Goal: Transaction & Acquisition: Obtain resource

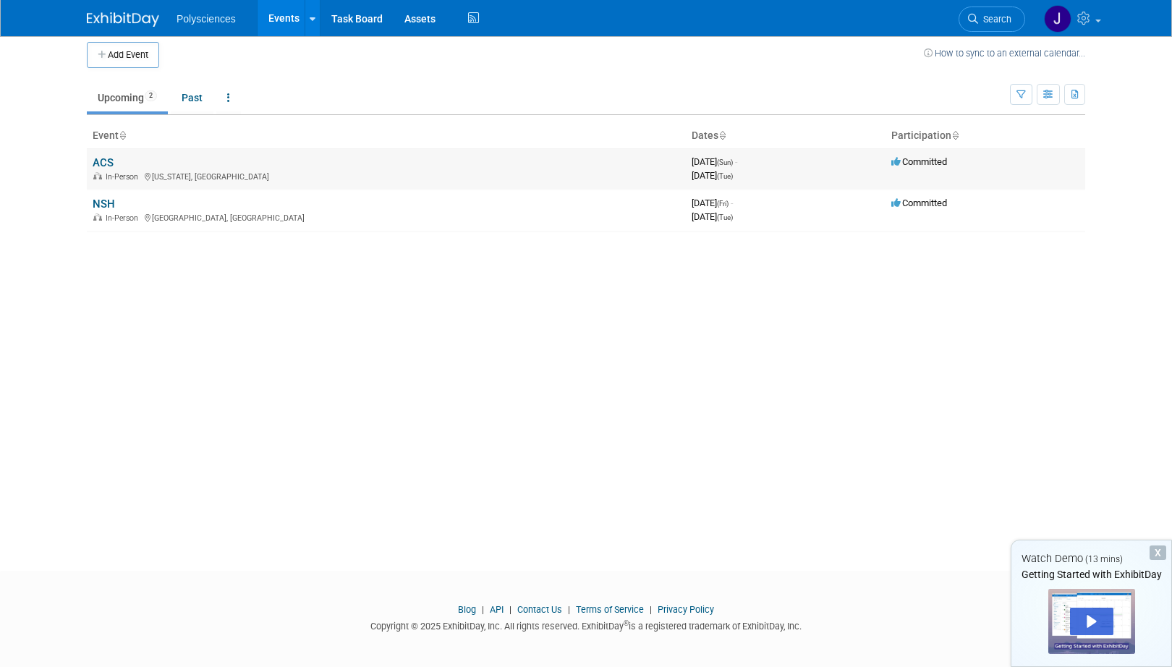
scroll to position [13, 0]
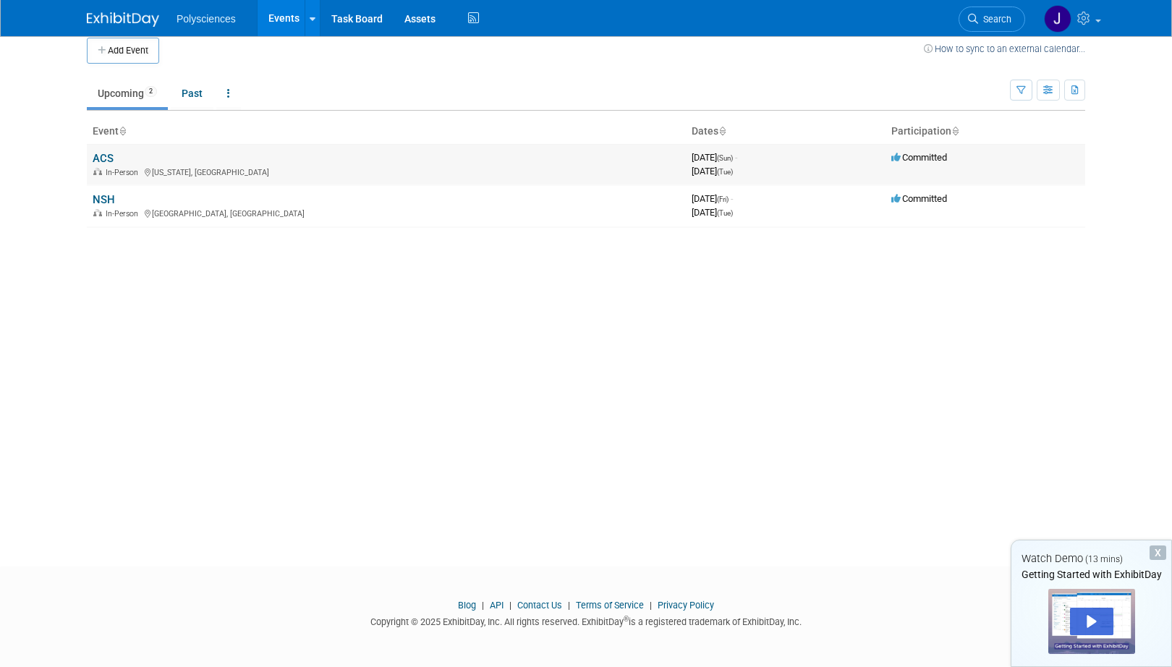
click at [109, 158] on link "ACS" at bounding box center [103, 158] width 21 height 13
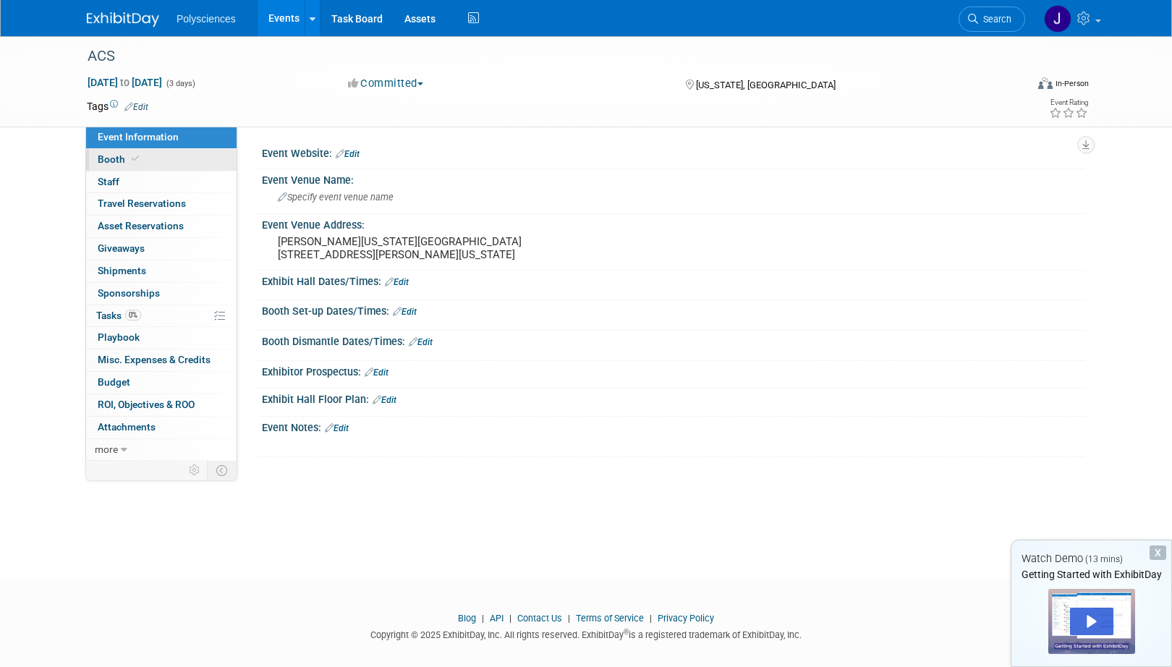
click at [169, 159] on link "Booth" at bounding box center [161, 160] width 150 height 22
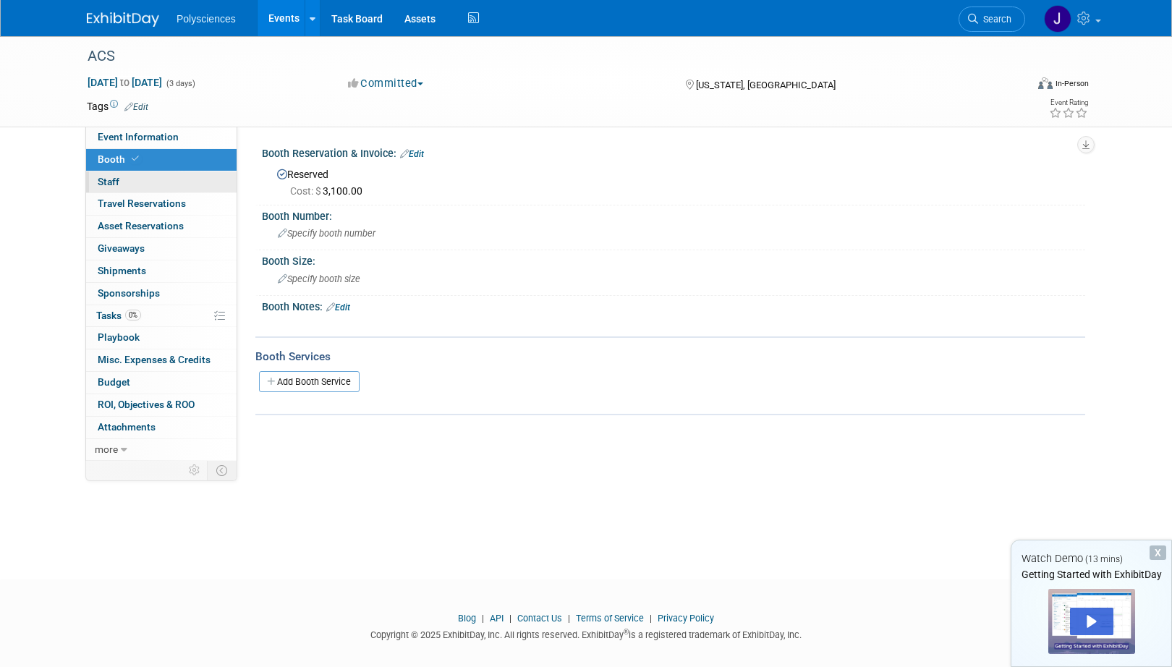
click at [145, 189] on link "0 Staff 0" at bounding box center [161, 182] width 150 height 22
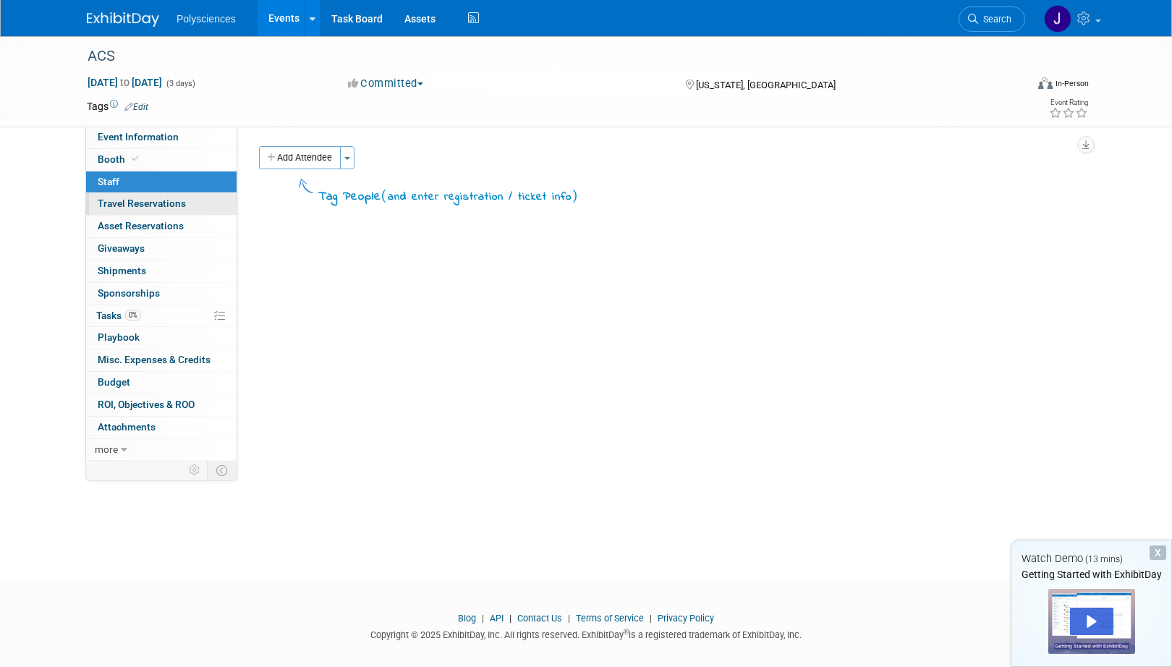
click at [137, 204] on span "Travel Reservations 0" at bounding box center [142, 203] width 88 height 12
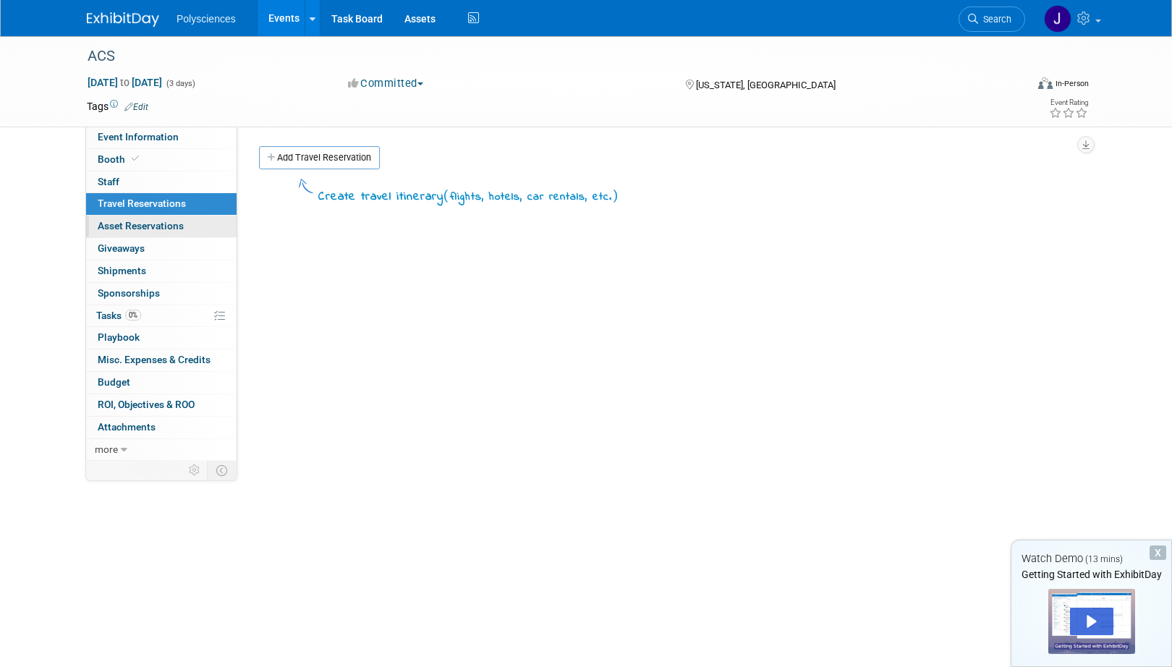
click at [156, 230] on span "Asset Reservations 0" at bounding box center [141, 226] width 86 height 12
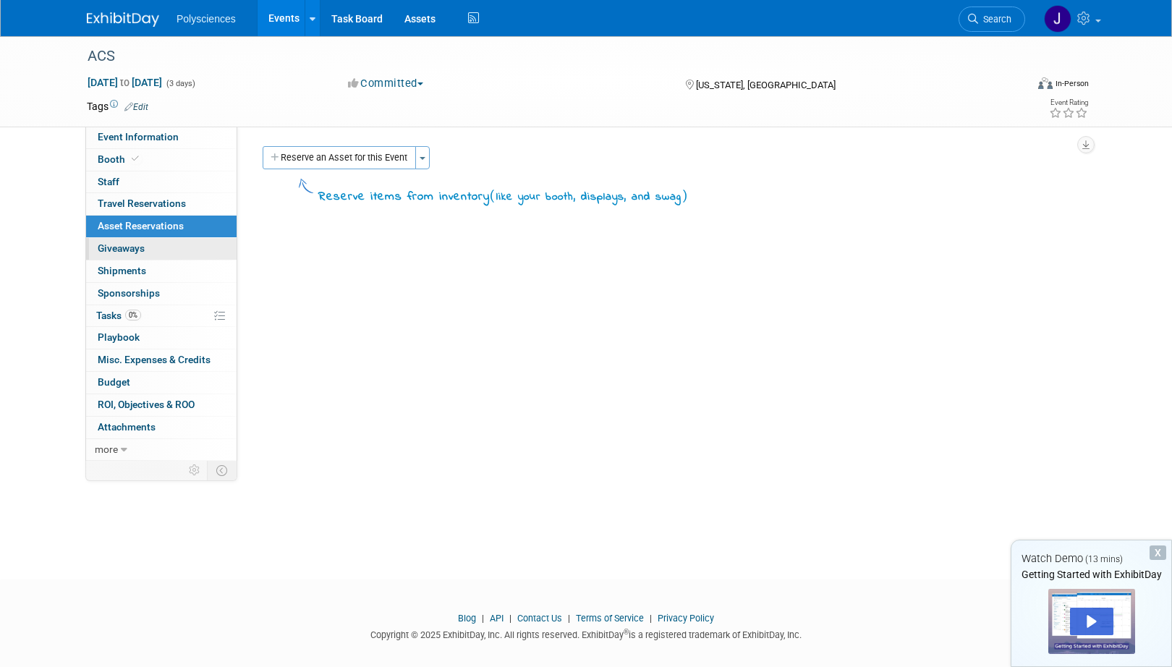
click at [125, 249] on span "Giveaways 0" at bounding box center [121, 248] width 47 height 12
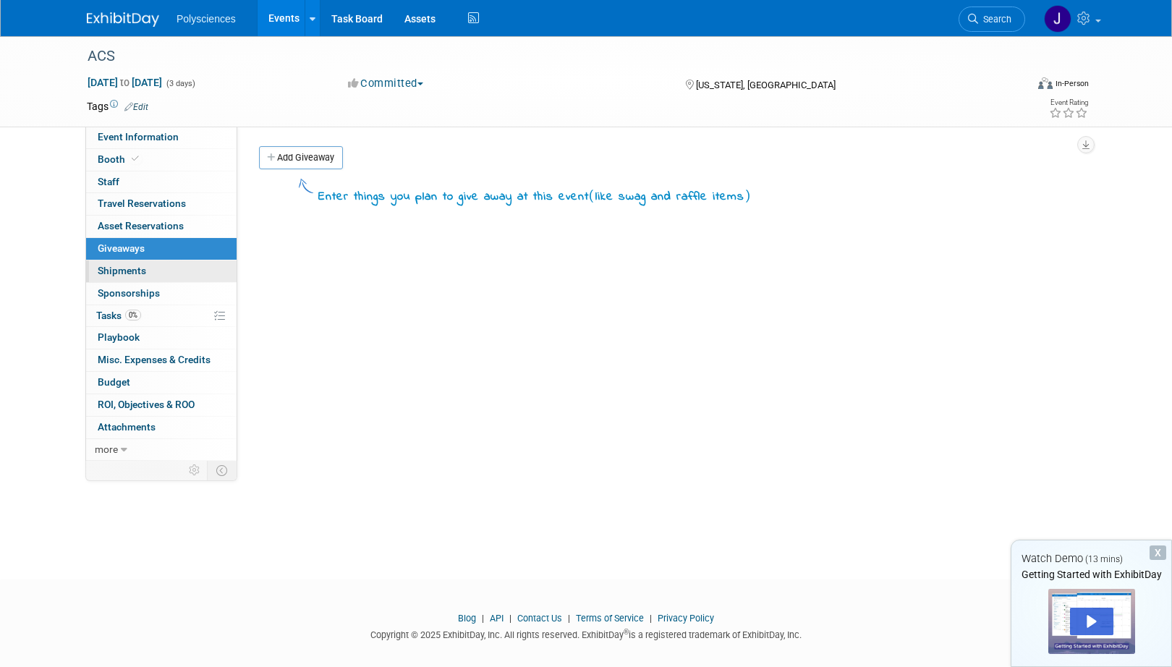
click at [182, 274] on link "0 Shipments 0" at bounding box center [161, 271] width 150 height 22
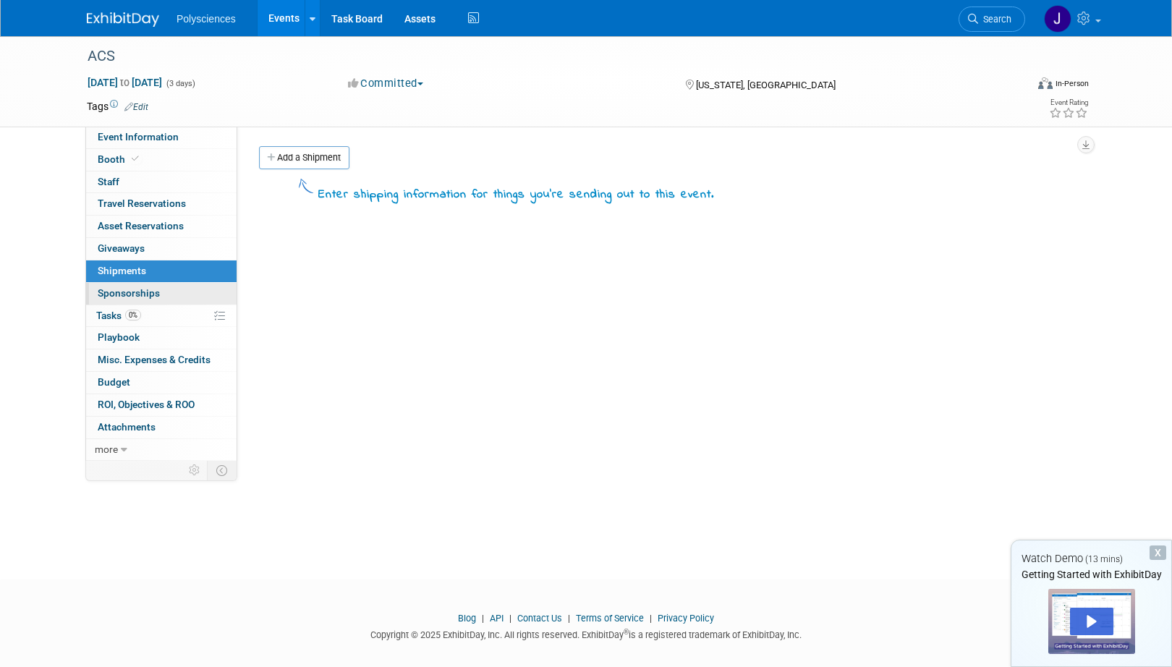
click at [190, 294] on link "0 Sponsorships 0" at bounding box center [161, 294] width 150 height 22
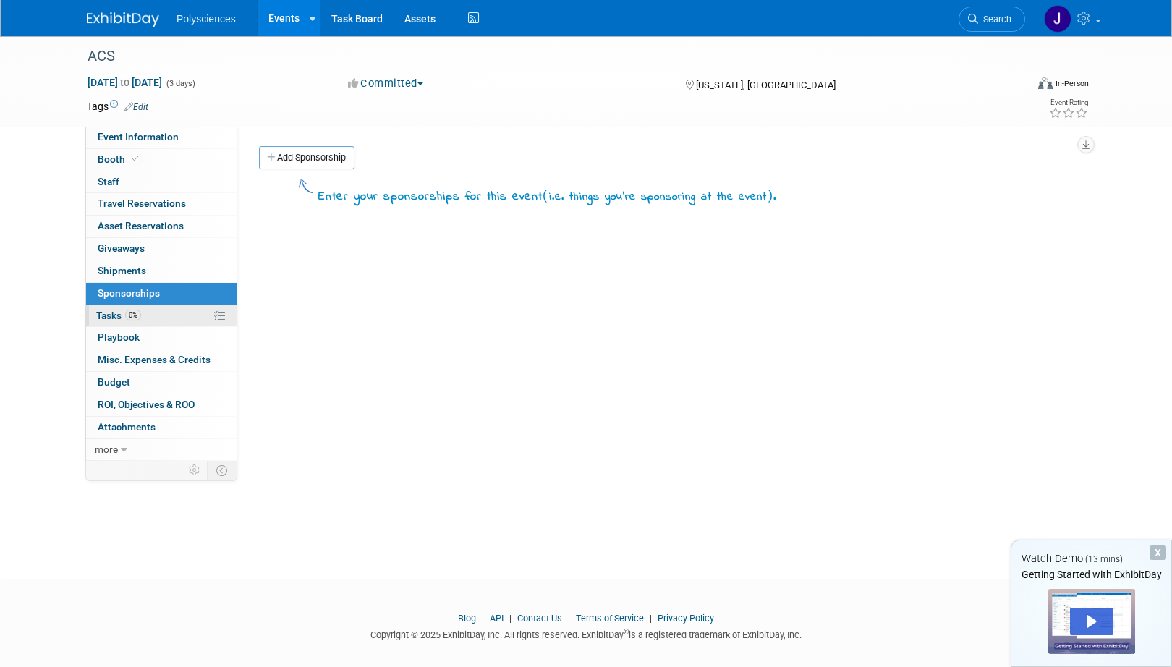
click at [161, 317] on link "0% Tasks 0%" at bounding box center [161, 316] width 150 height 22
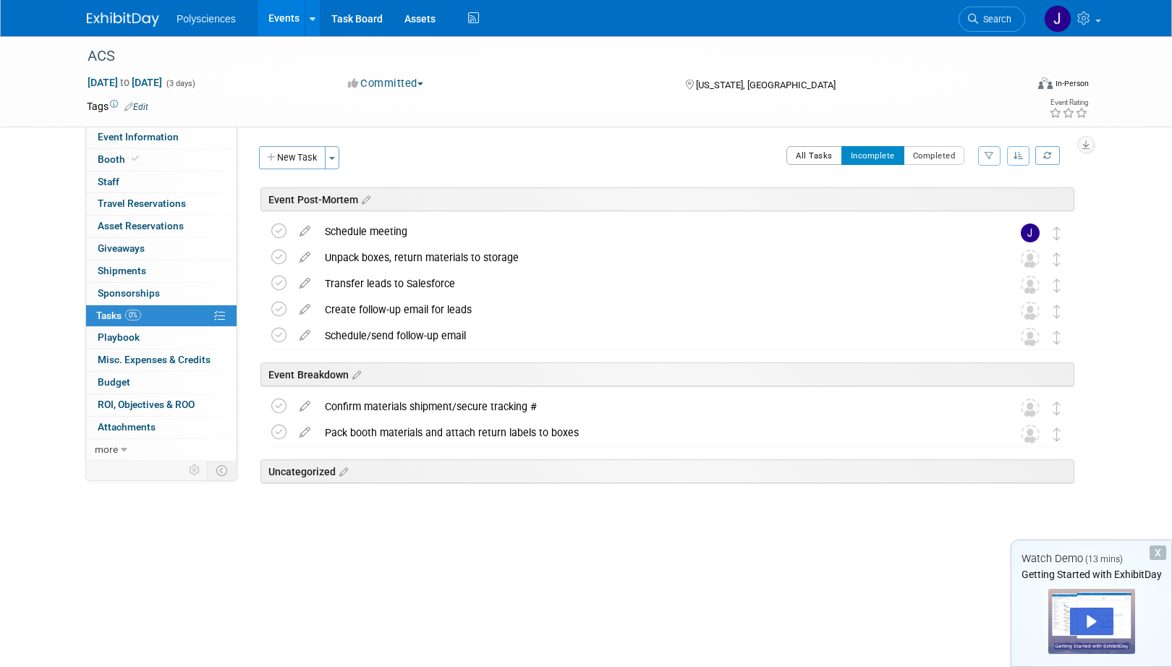
click at [817, 156] on button "All Tasks" at bounding box center [814, 155] width 56 height 19
click at [871, 156] on button "Incomplete" at bounding box center [872, 155] width 63 height 19
click at [927, 161] on button "Completed" at bounding box center [934, 155] width 61 height 19
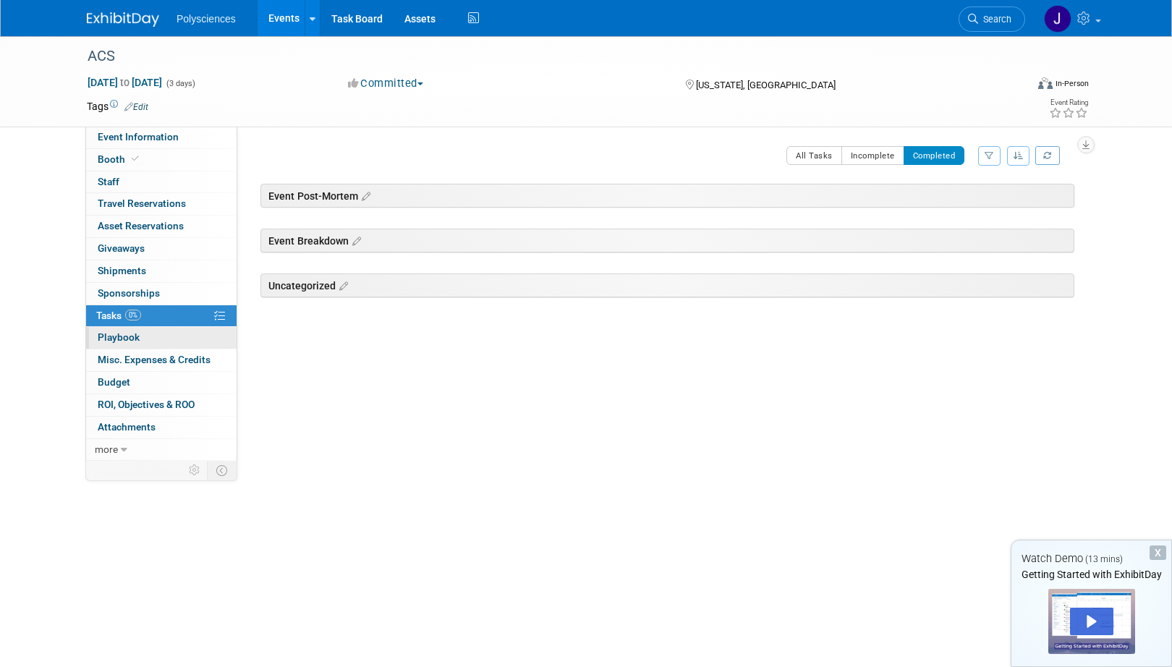
click at [166, 336] on link "0 Playbook 0" at bounding box center [161, 338] width 150 height 22
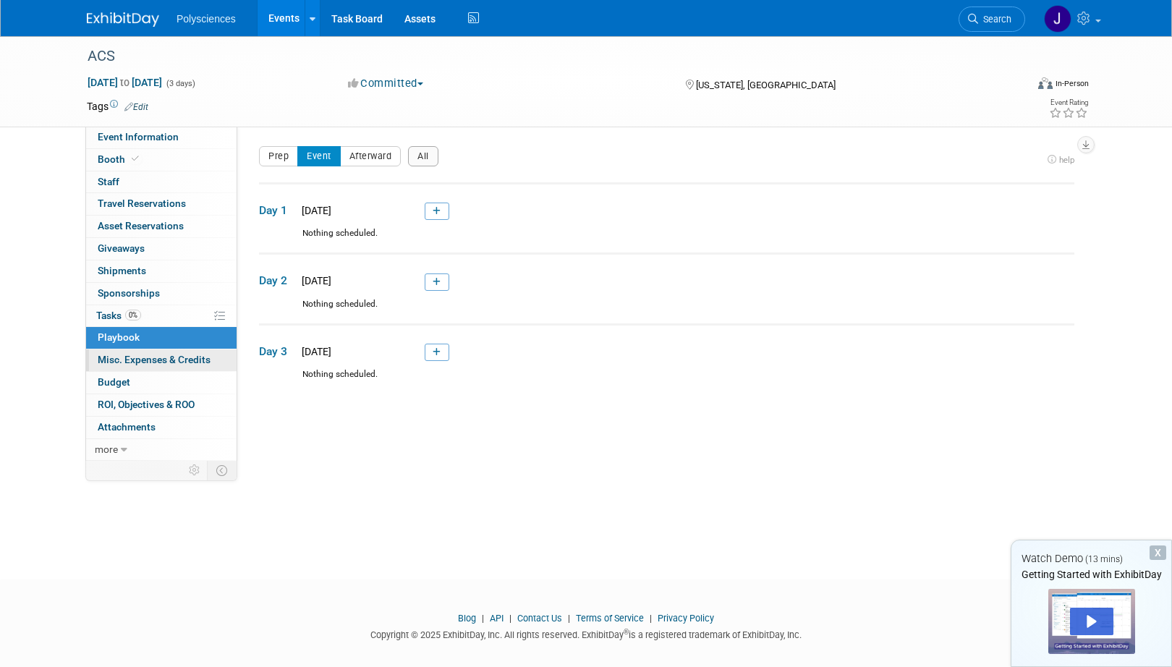
click at [187, 368] on link "0 Misc. Expenses & Credits 0" at bounding box center [161, 360] width 150 height 22
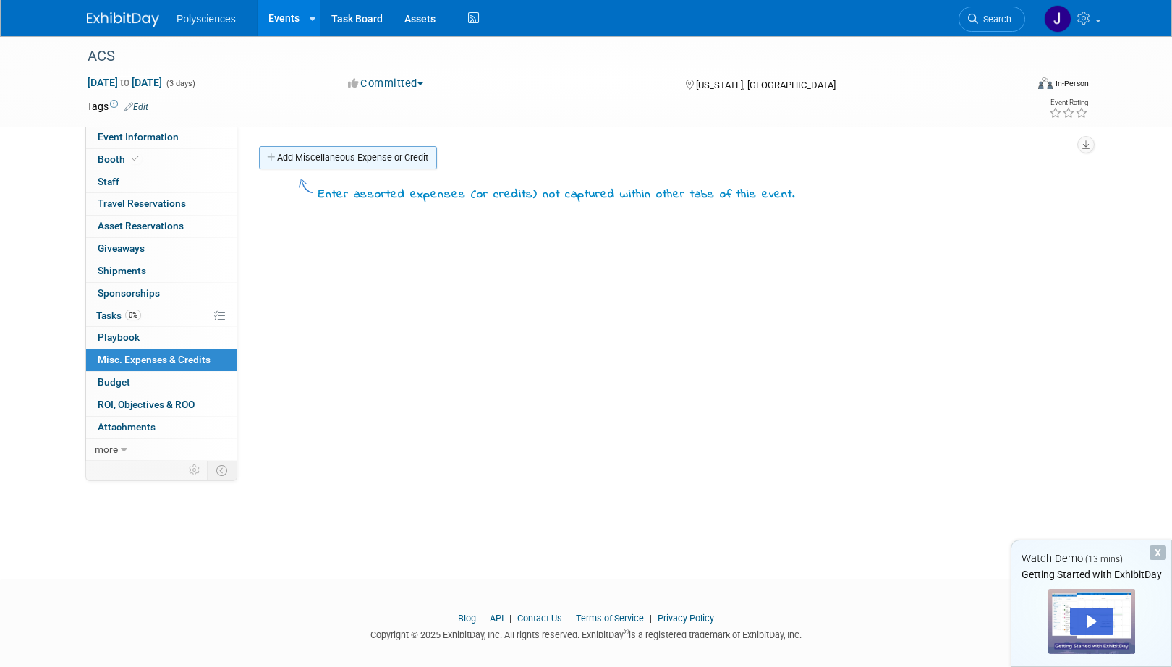
click at [371, 153] on link "Add Miscellaneous Expense or Credit" at bounding box center [348, 157] width 178 height 23
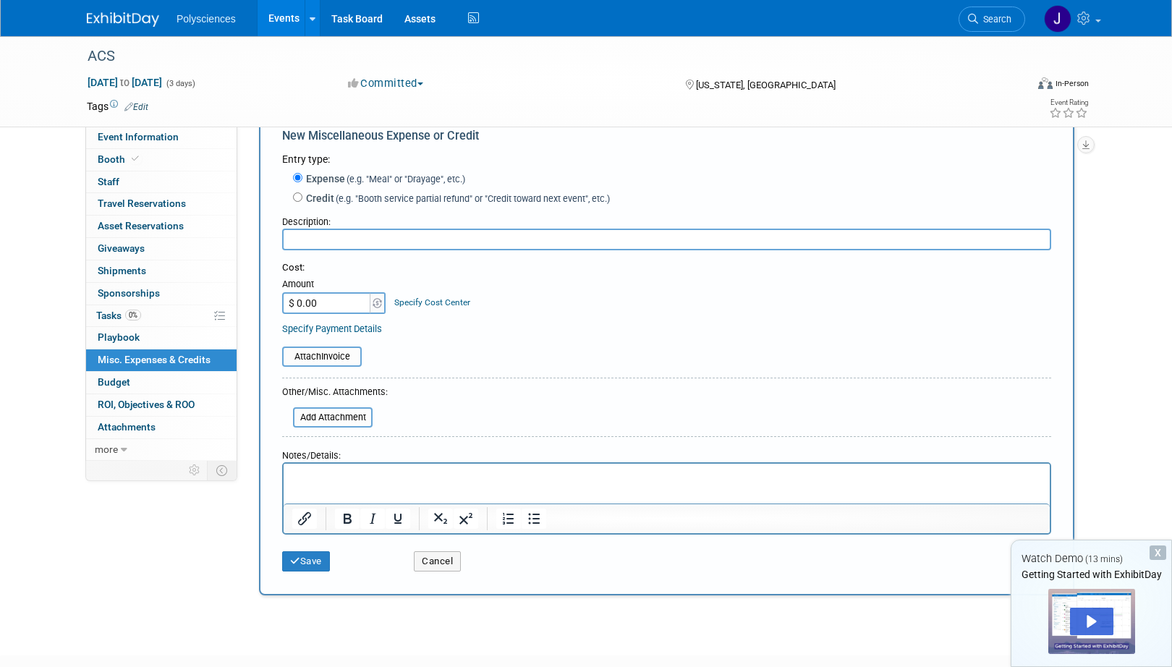
scroll to position [39, 0]
click at [368, 472] on p "Rich Text Area. Press ALT-0 for help." at bounding box center [666, 476] width 749 height 14
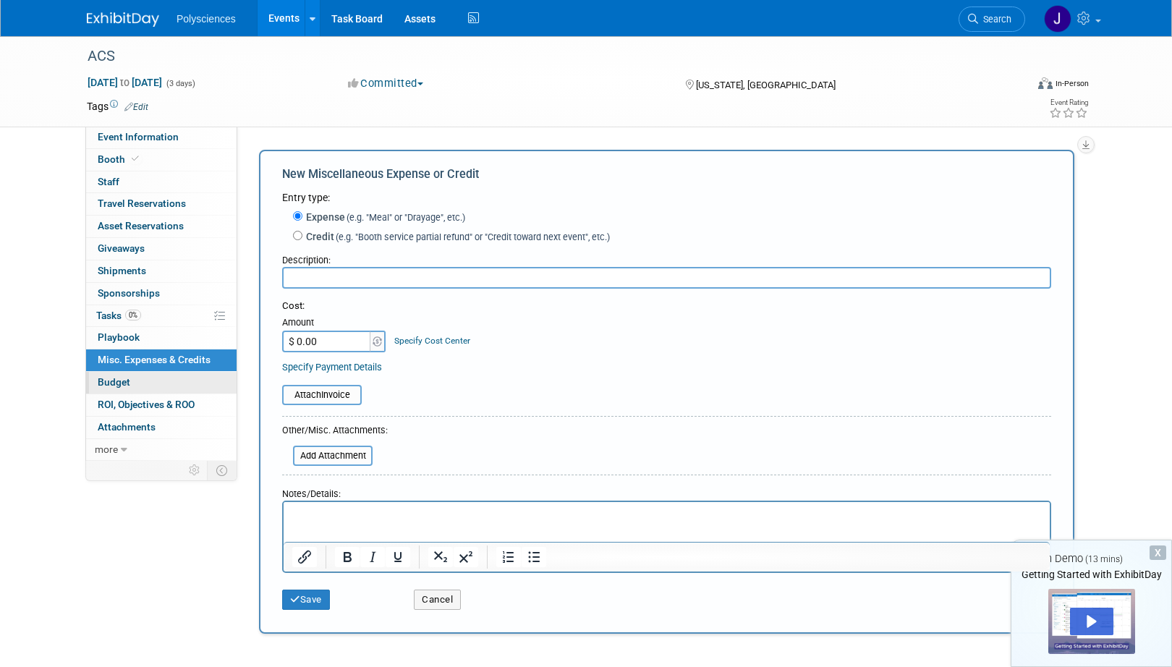
click at [167, 381] on link "Budget" at bounding box center [161, 383] width 150 height 22
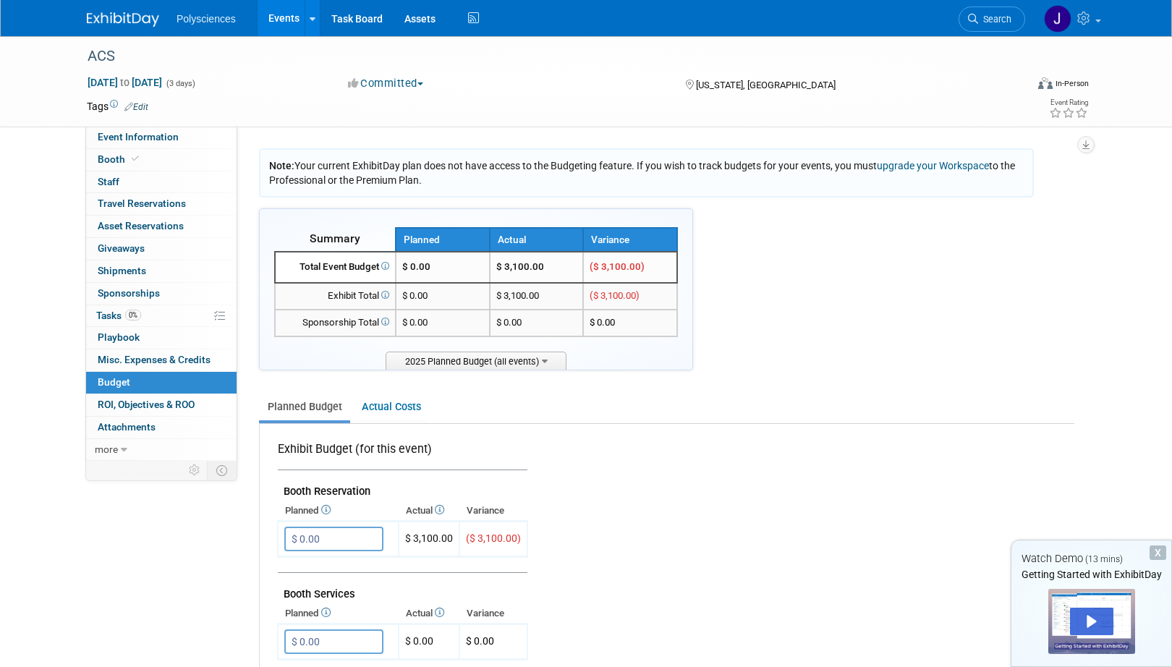
drag, startPoint x: 290, startPoint y: 161, endPoint x: 442, endPoint y: 176, distance: 152.7
click at [444, 178] on div "Note: Your current ExhibitDay plan does not have access to the Budgeting featur…" at bounding box center [646, 172] width 775 height 49
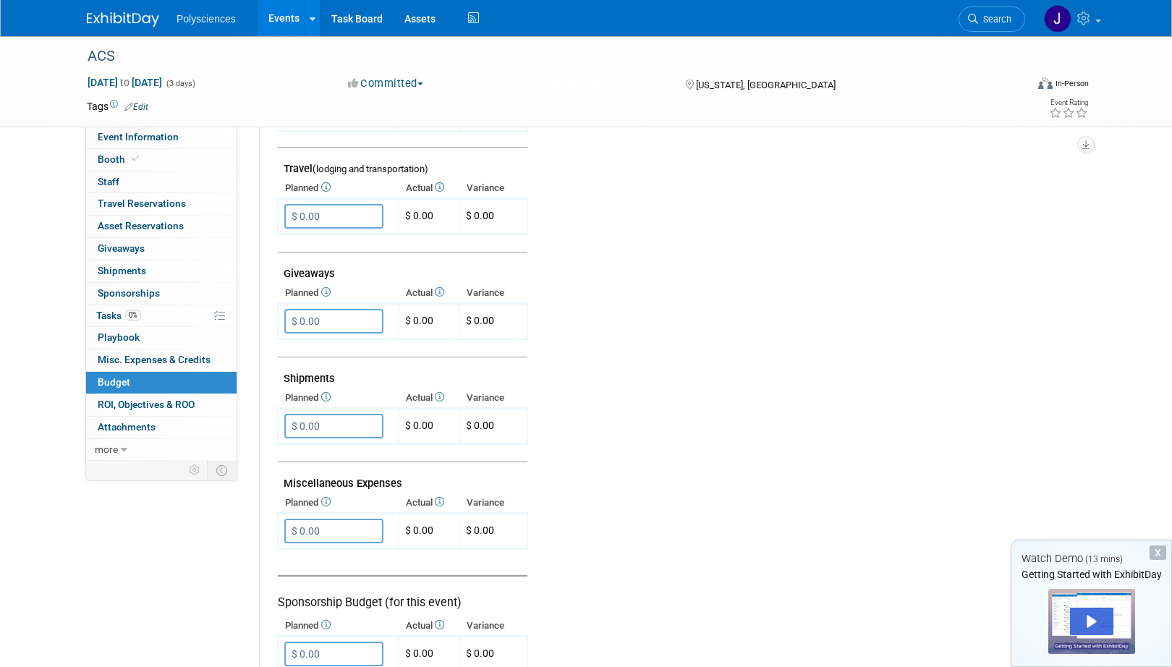
scroll to position [629, 0]
click at [169, 410] on link "0 ROI, Objectives & ROO 0" at bounding box center [161, 405] width 150 height 22
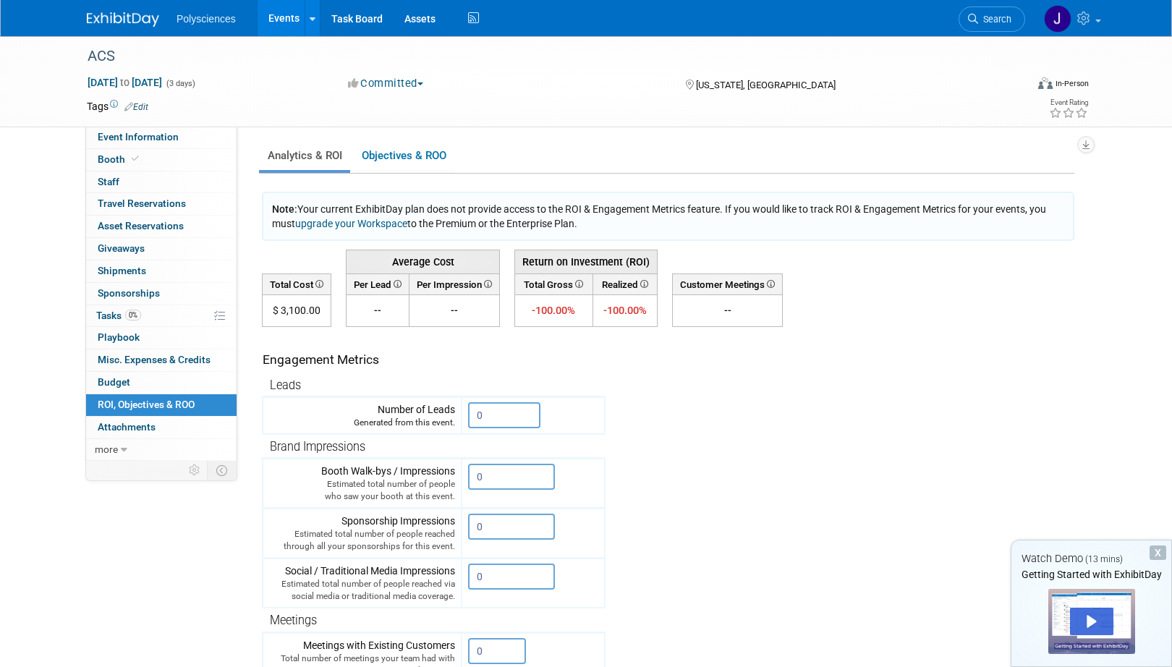
scroll to position [115, 0]
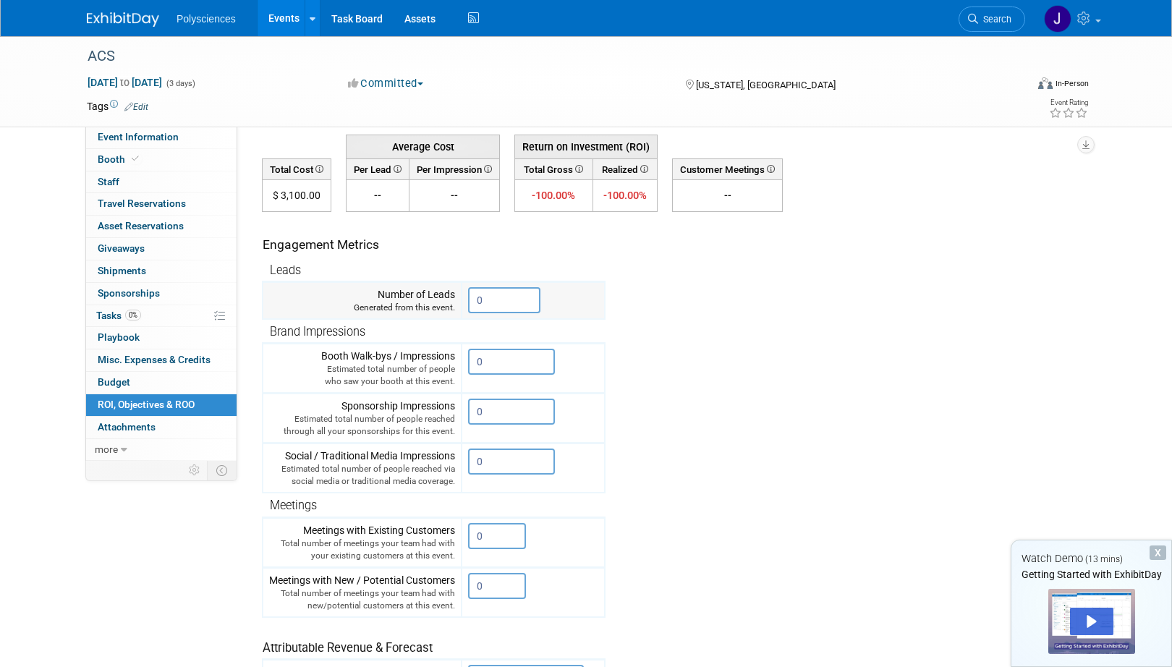
drag, startPoint x: 495, startPoint y: 295, endPoint x: 457, endPoint y: 292, distance: 37.8
click at [457, 292] on tr "Number of Leads Generated from this event. 0" at bounding box center [434, 301] width 342 height 38
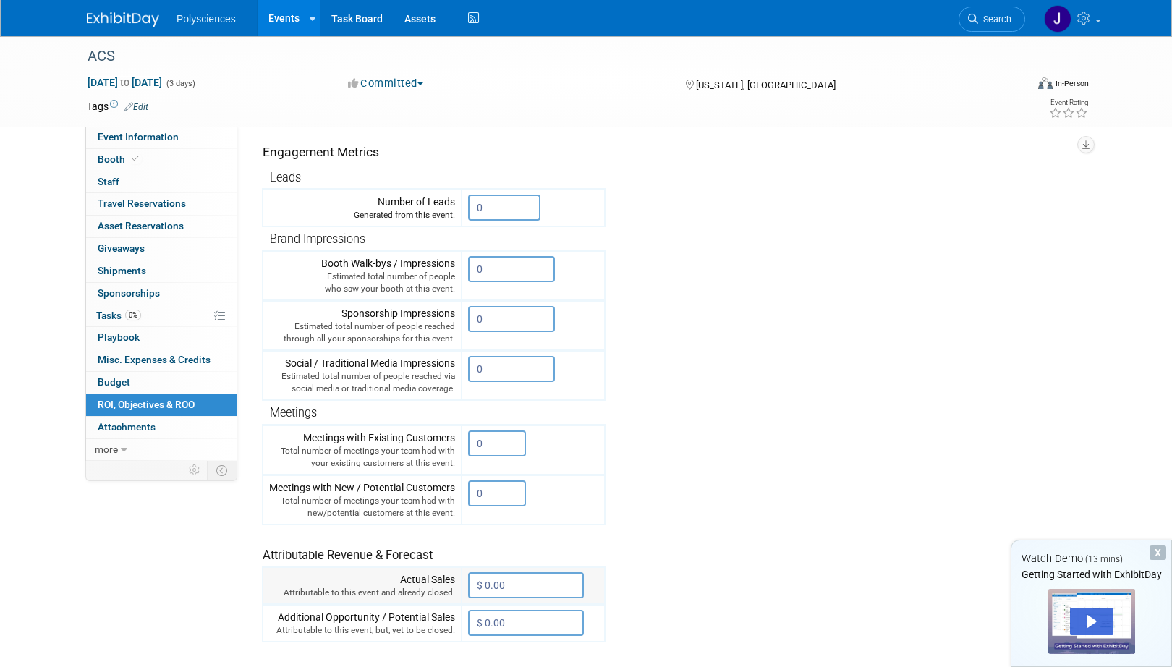
scroll to position [211, 0]
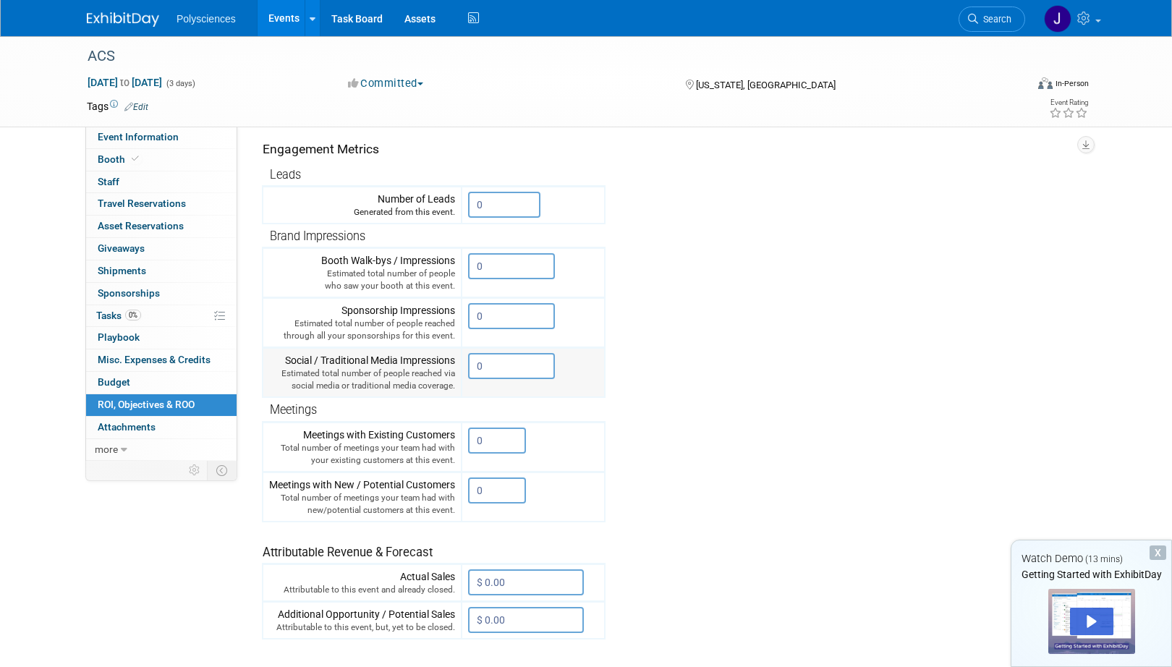
drag, startPoint x: 330, startPoint y: 350, endPoint x: 345, endPoint y: 351, distance: 15.2
click at [345, 351] on td "Social / Traditional Media Impressions Estimated total number of people reached…" at bounding box center [362, 373] width 199 height 50
drag, startPoint x: 340, startPoint y: 307, endPoint x: 476, endPoint y: 339, distance: 139.5
click at [476, 339] on tr "Sponsorship Impressions Estimated total number of people reached through all yo…" at bounding box center [434, 323] width 342 height 50
drag, startPoint x: 313, startPoint y: 260, endPoint x: 393, endPoint y: 263, distance: 79.6
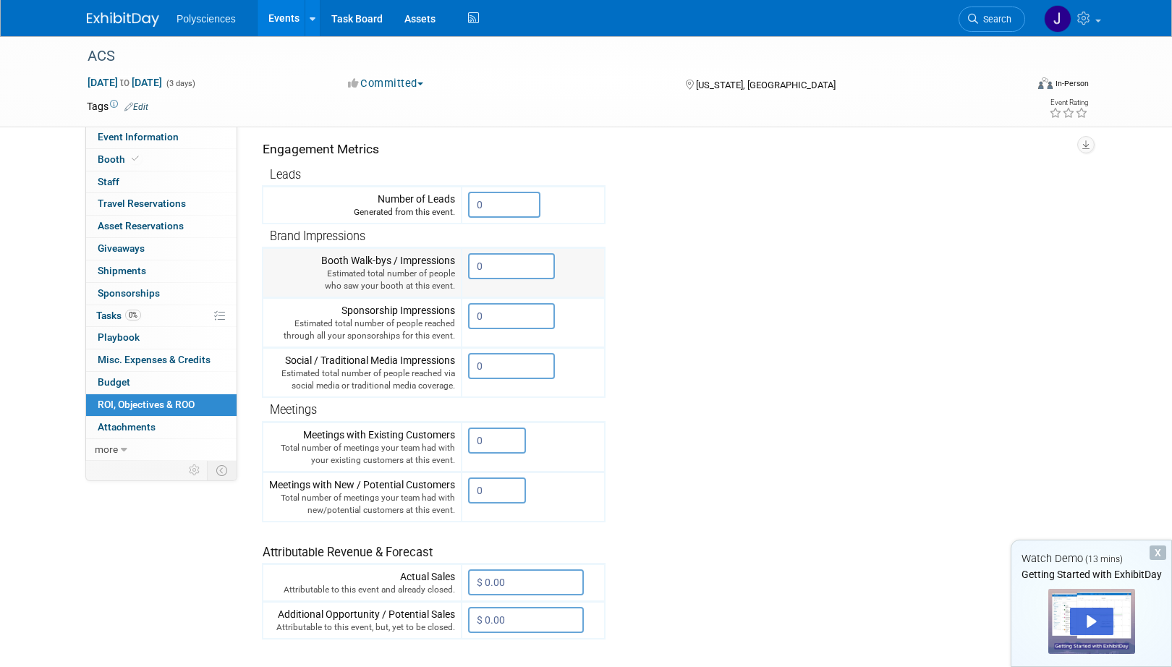
click at [393, 263] on div "Booth Walk-bys / Impressions Estimated total number of people who saw your boot…" at bounding box center [362, 272] width 186 height 39
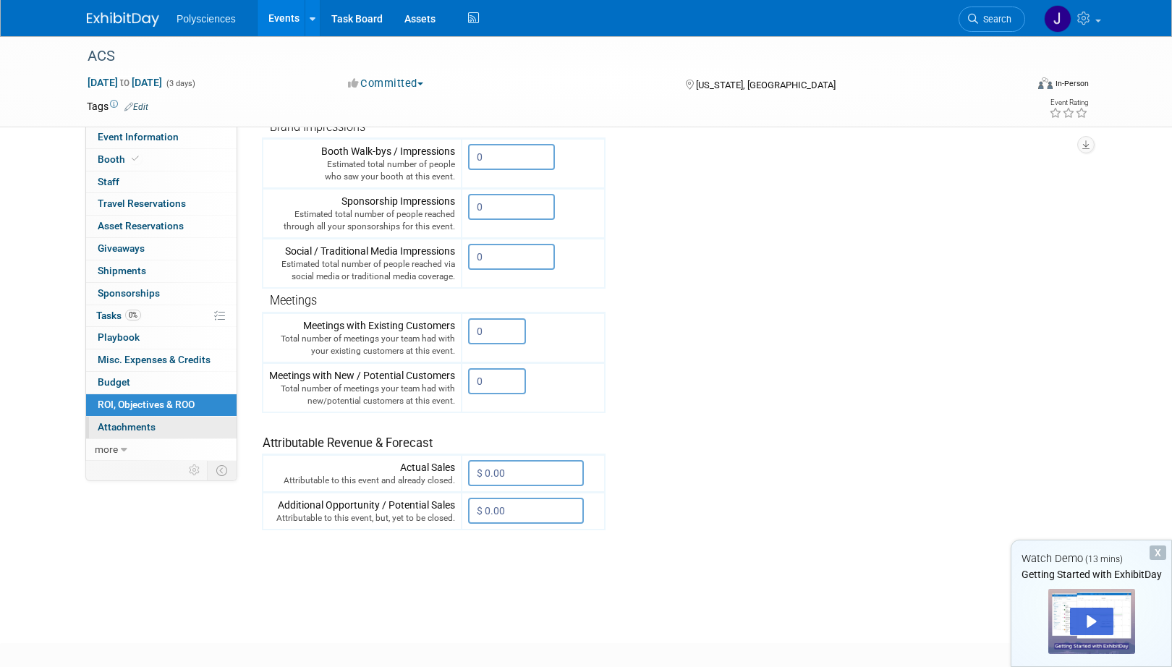
scroll to position [329, 0]
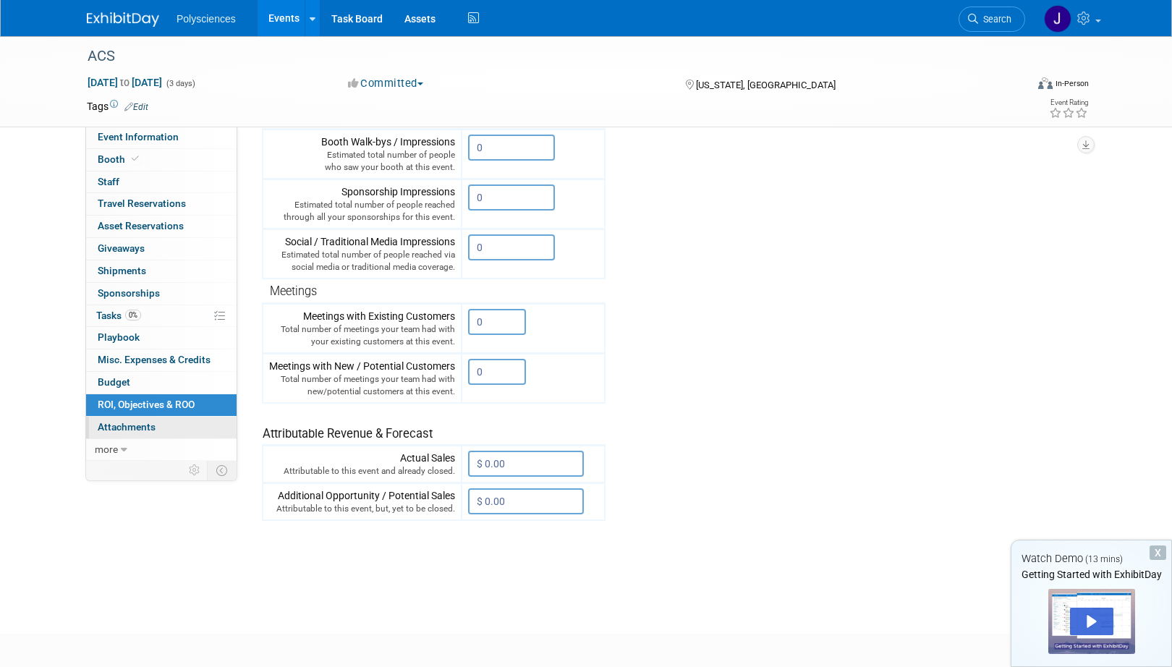
click at [165, 438] on link "0 Attachments 0" at bounding box center [161, 428] width 150 height 22
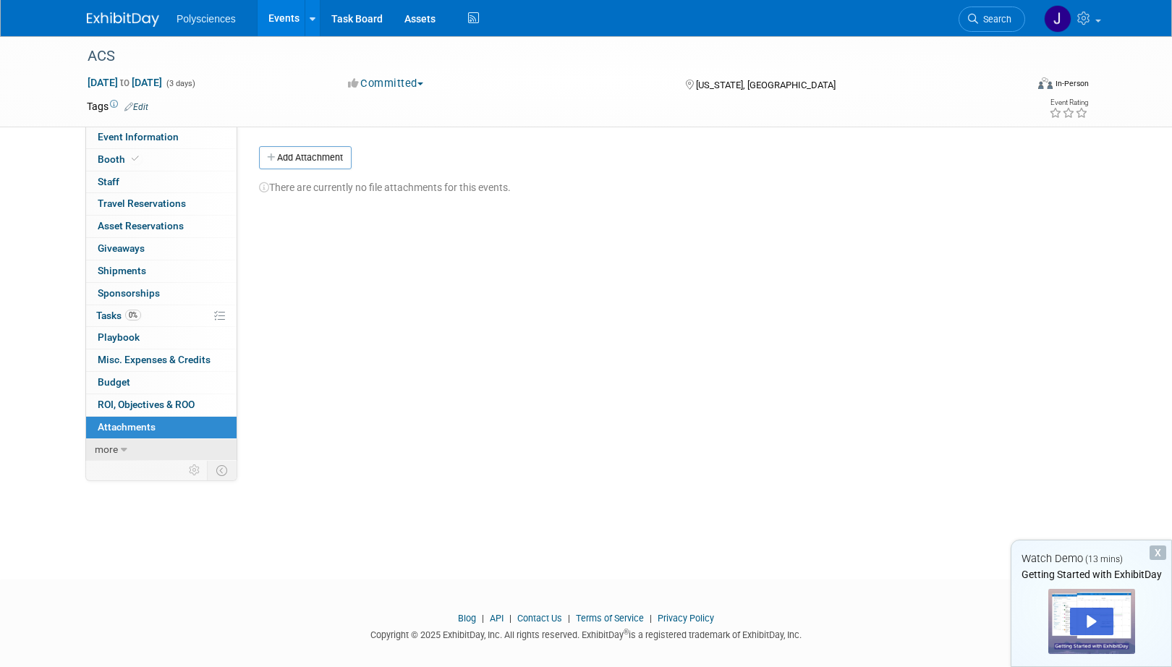
click at [118, 446] on link "more" at bounding box center [161, 450] width 150 height 22
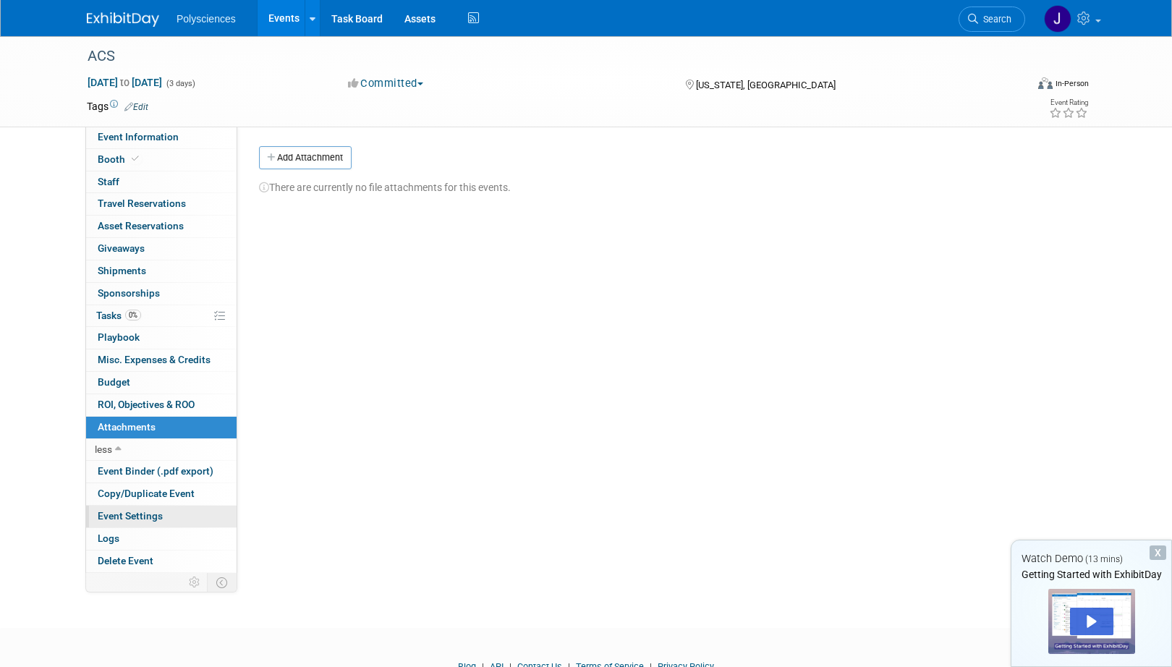
click at [151, 523] on link "Event Settings" at bounding box center [161, 517] width 150 height 22
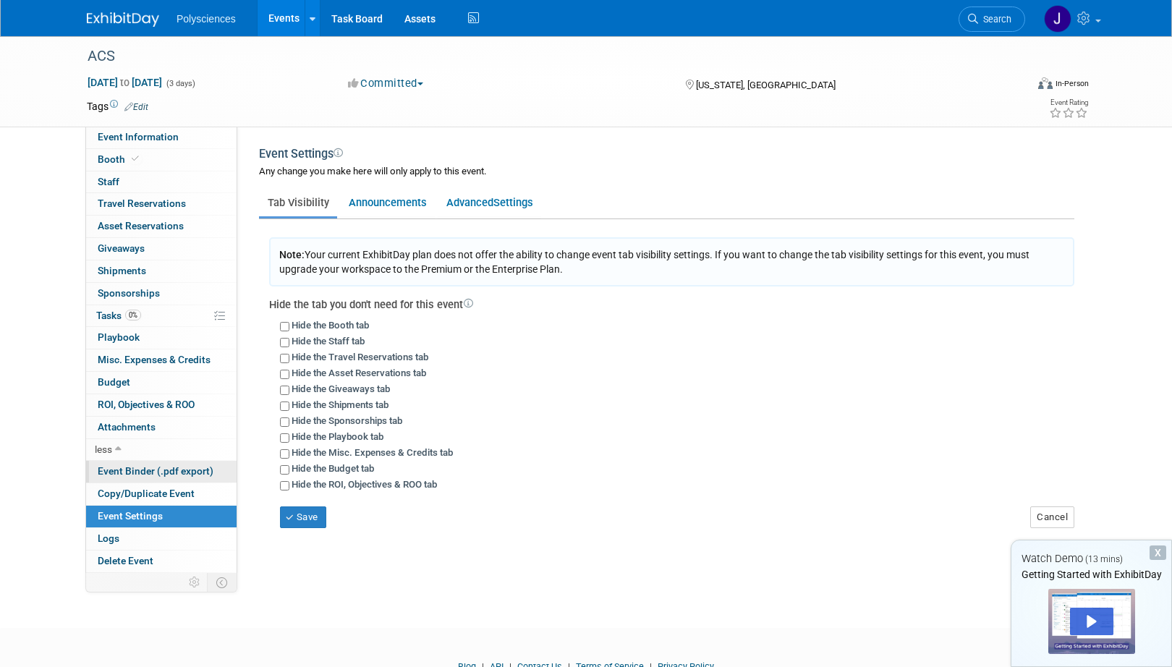
click at [128, 467] on span "Event Binder (.pdf export)" at bounding box center [156, 471] width 116 height 12
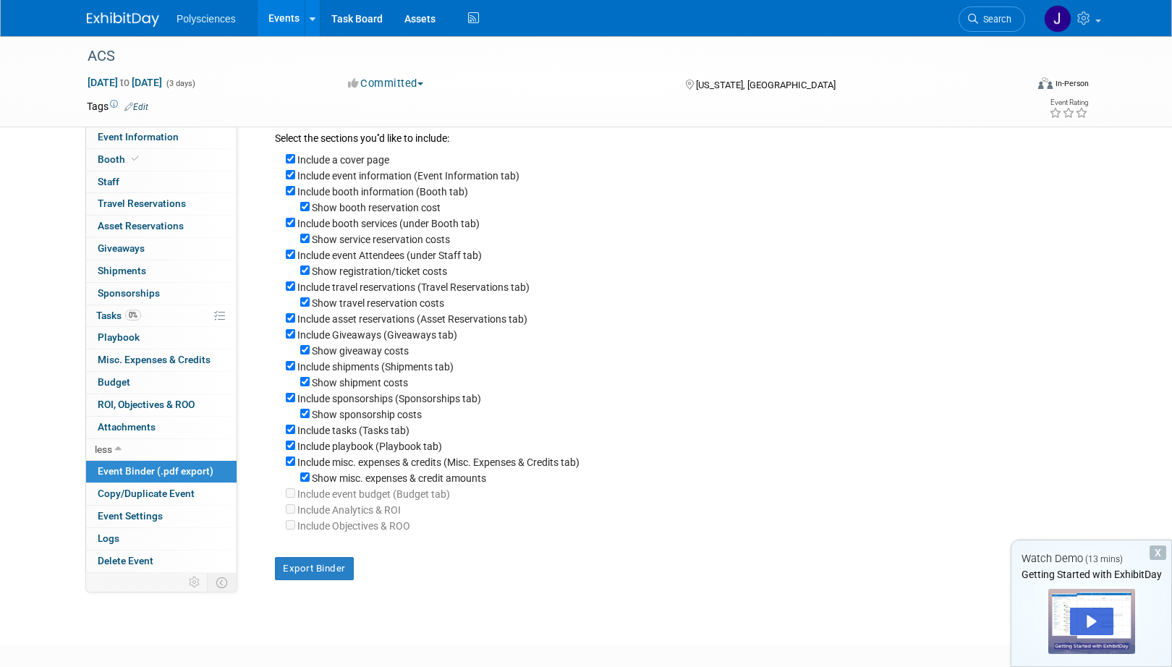
scroll to position [103, 0]
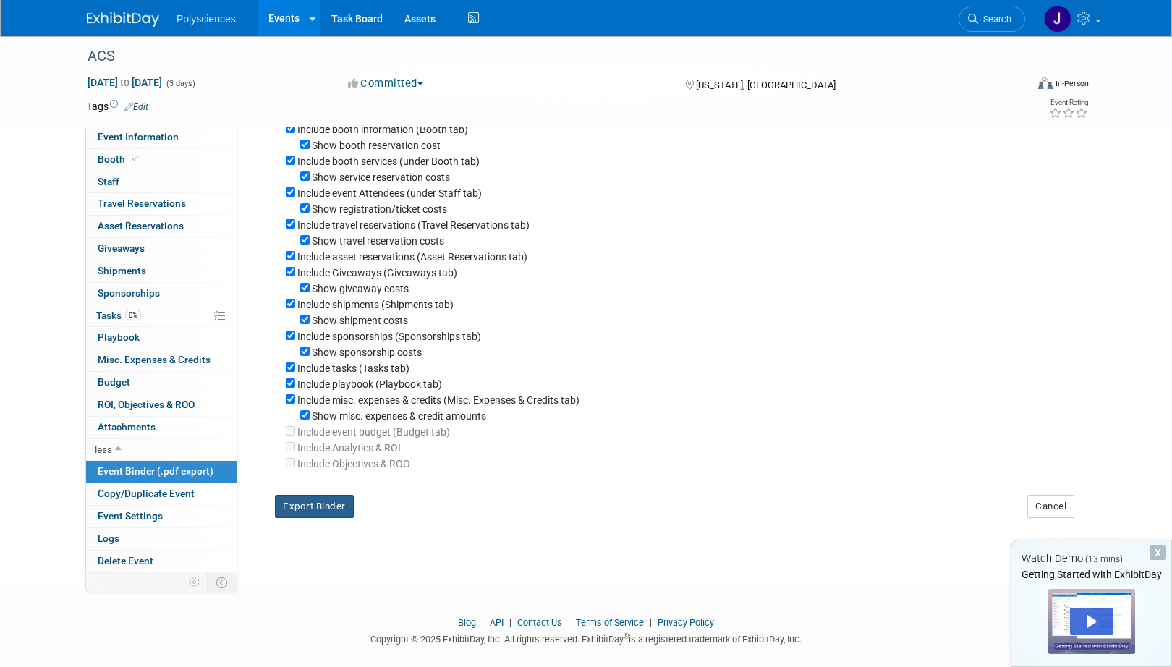
click at [313, 518] on button "Export Binder" at bounding box center [314, 506] width 79 height 23
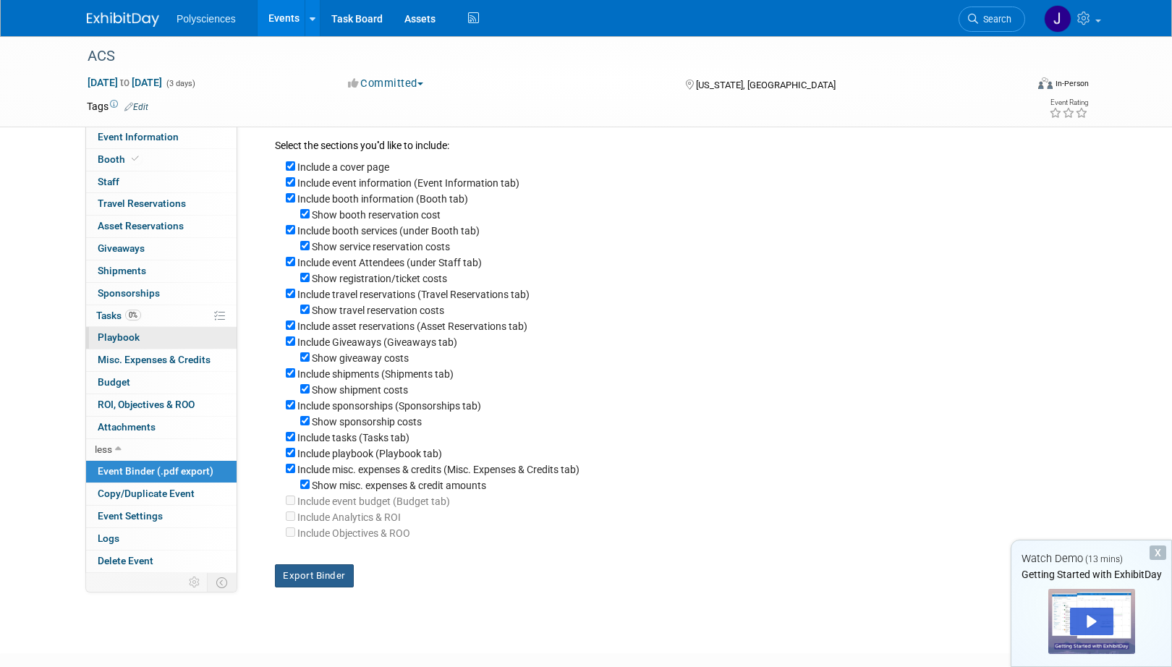
scroll to position [0, 0]
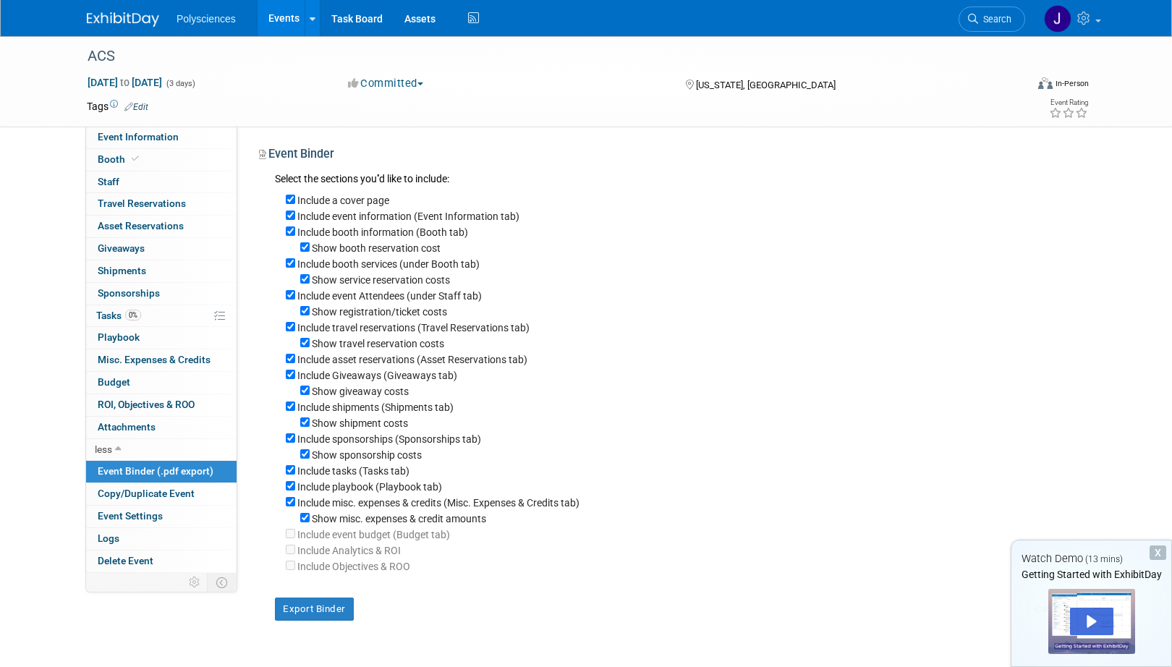
click at [151, 20] on img at bounding box center [123, 19] width 72 height 14
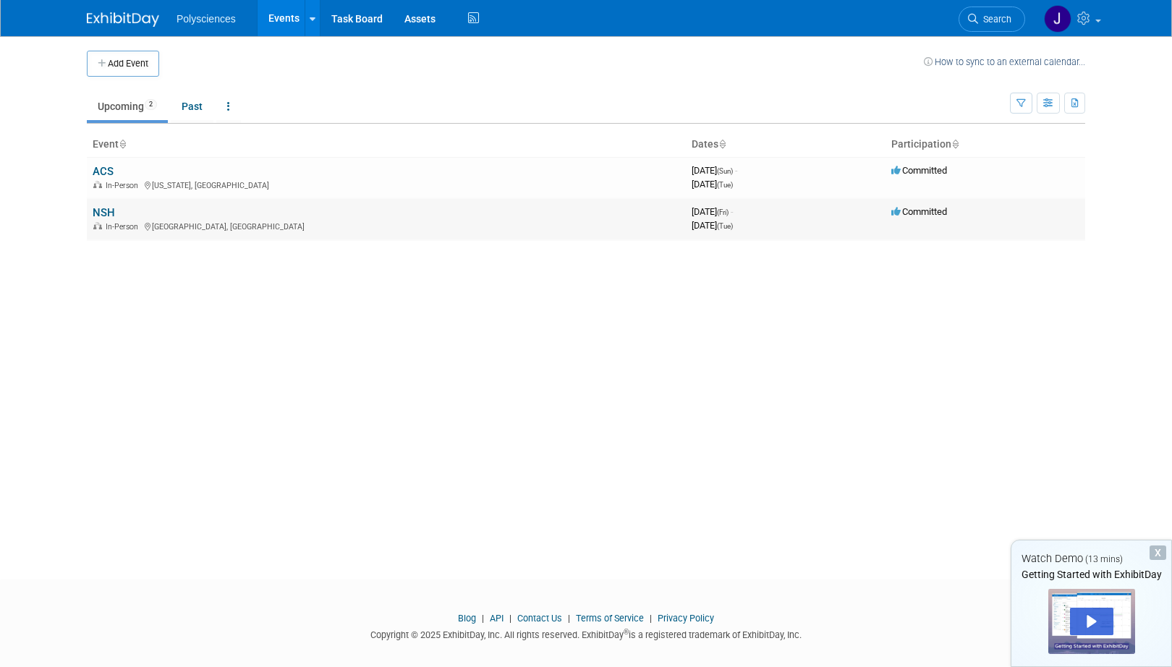
click at [111, 214] on link "NSH" at bounding box center [104, 212] width 22 height 13
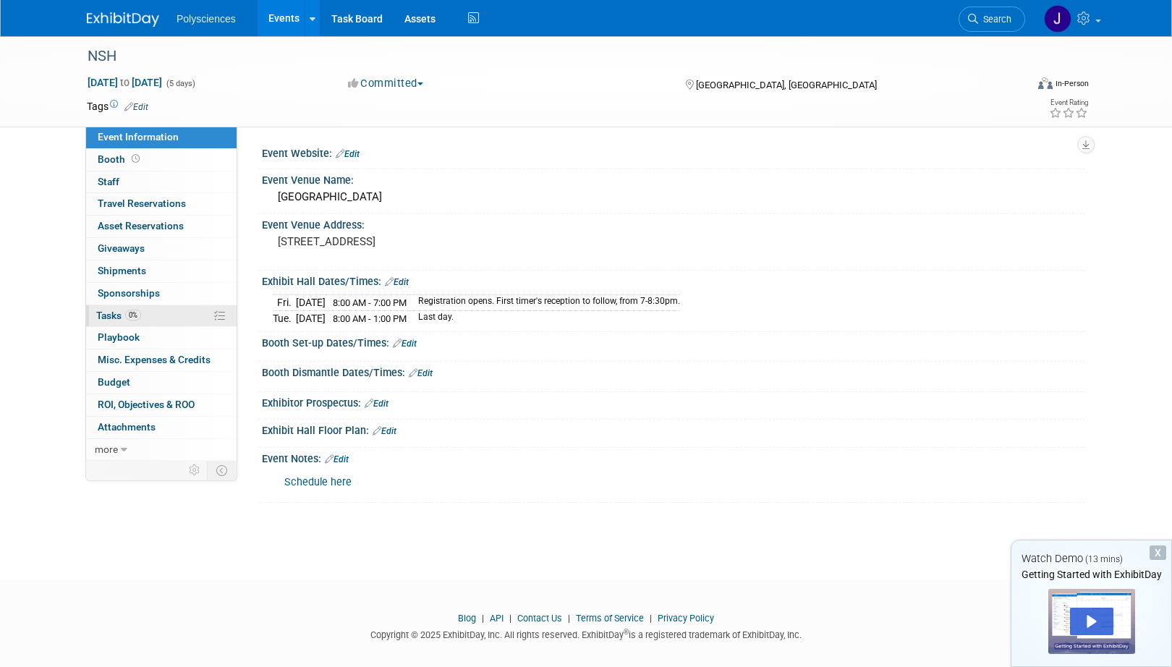
click at [158, 314] on link "0% Tasks 0%" at bounding box center [161, 316] width 150 height 22
